Goal: Check status: Check status

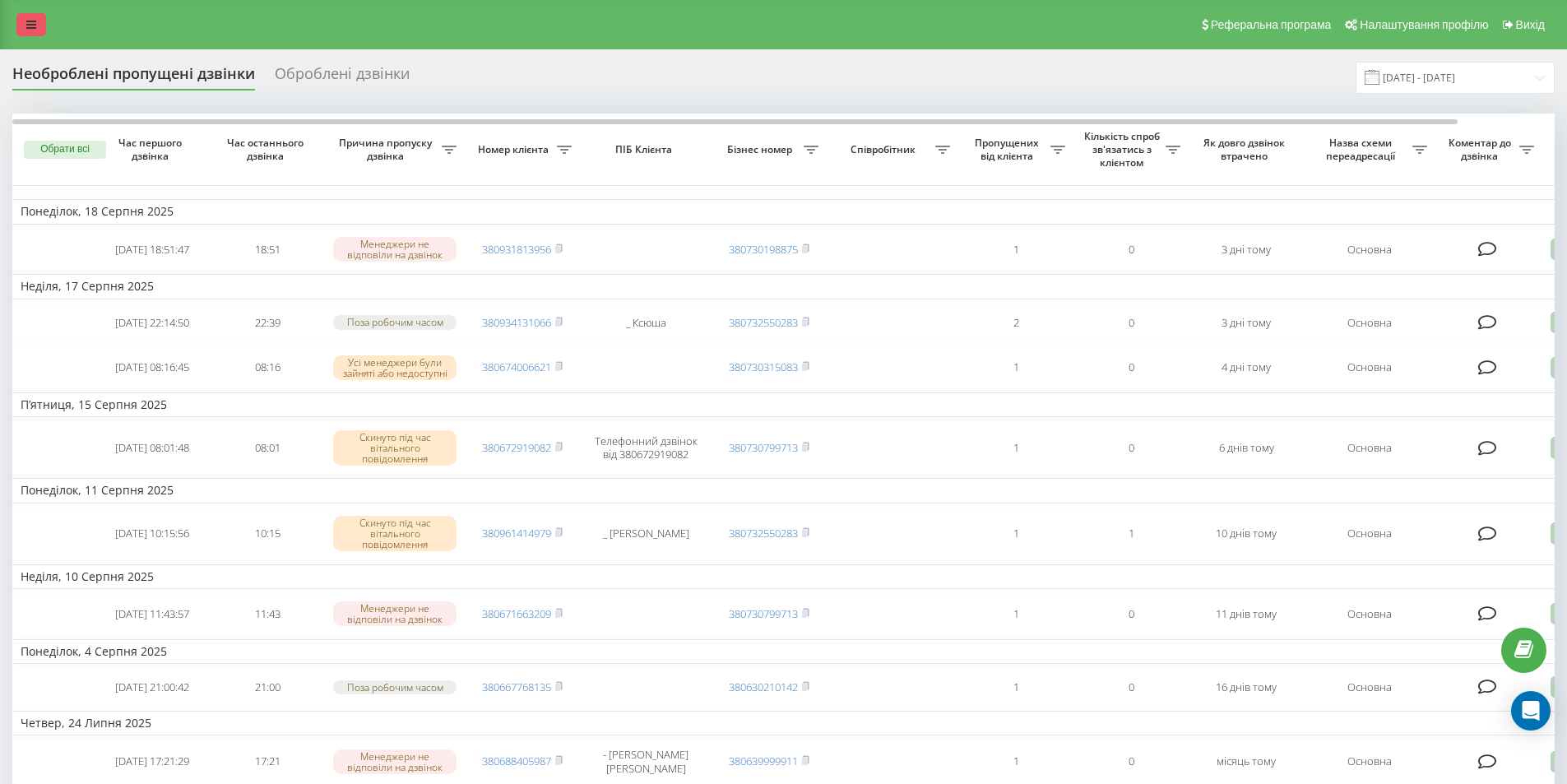
click at [27, 23] on link at bounding box center [31, 24] width 29 height 23
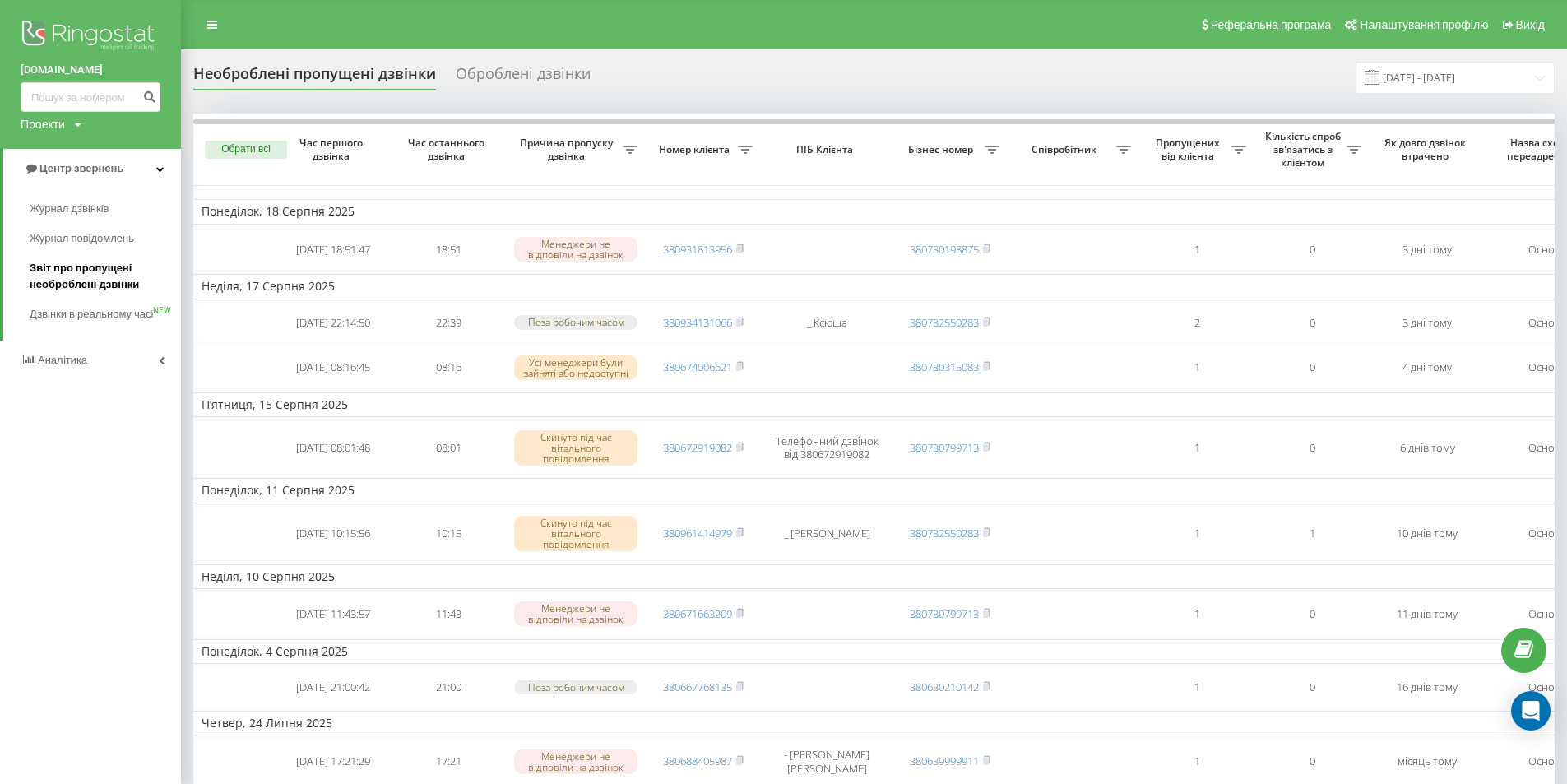
click at [138, 270] on span "Звіт про пропущені необроблені дзвінки" at bounding box center [100, 276] width 143 height 33
click at [1401, 79] on input "18.07.2025 - 18.08.2025" at bounding box center [1455, 77] width 199 height 32
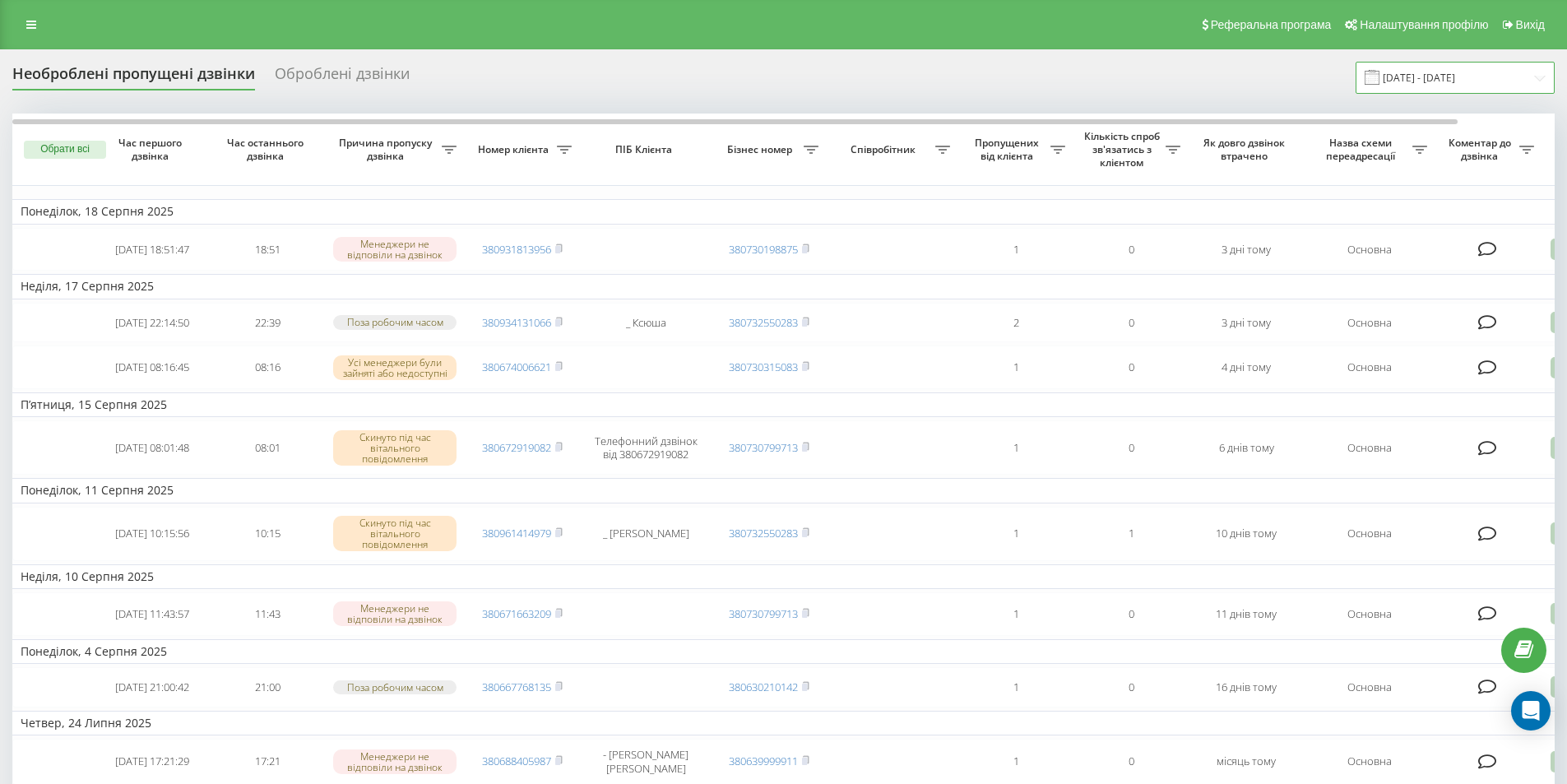
click at [1460, 73] on input "[DATE] - [DATE]" at bounding box center [1455, 77] width 199 height 32
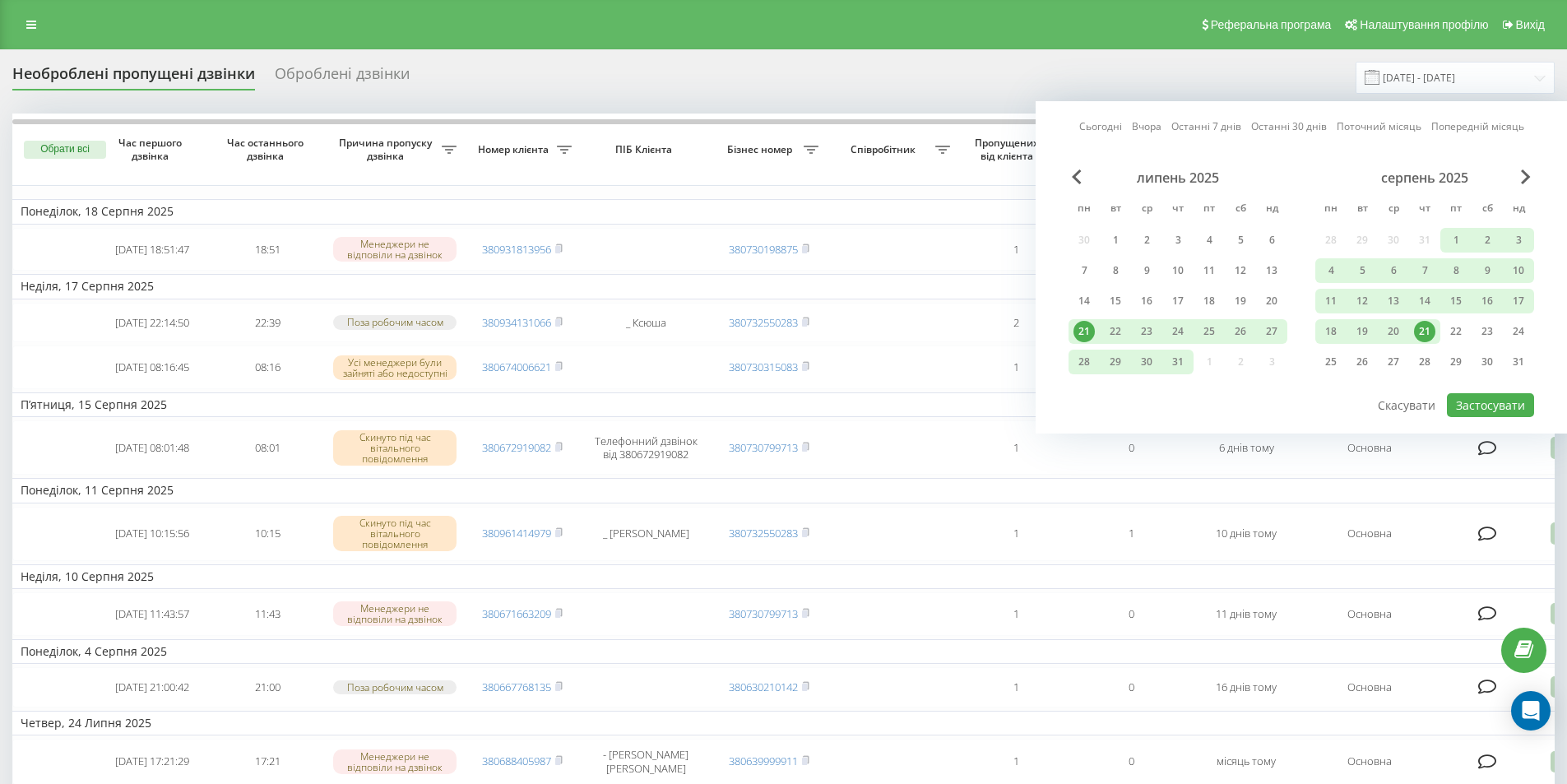
click at [1431, 323] on div "21" at bounding box center [1424, 331] width 21 height 21
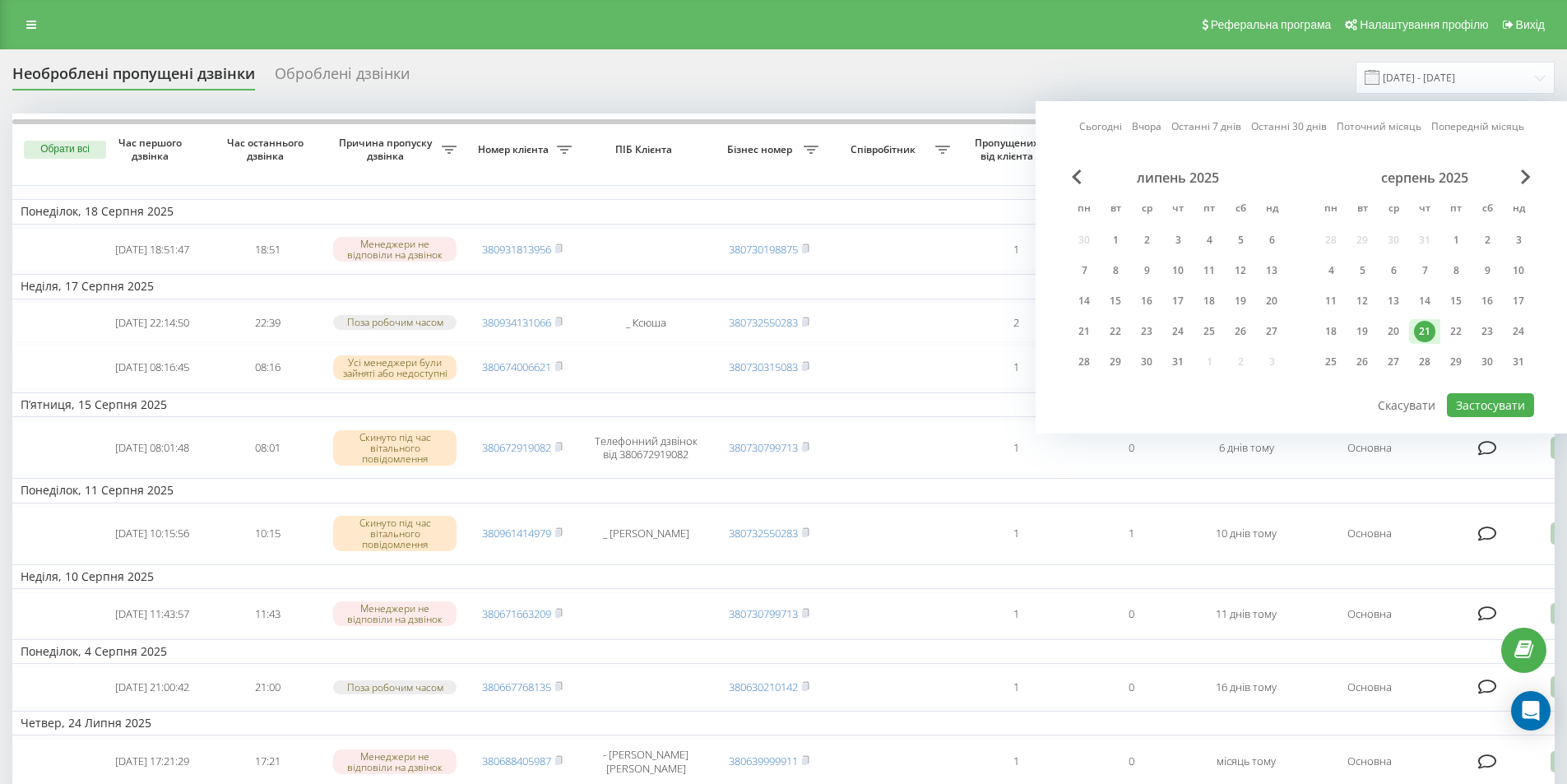
click at [1431, 323] on div "21" at bounding box center [1424, 331] width 21 height 21
click at [1486, 407] on button "Застосувати" at bounding box center [1491, 405] width 88 height 24
type input "[DATE] - [DATE]"
